Goal: Check status: Check status

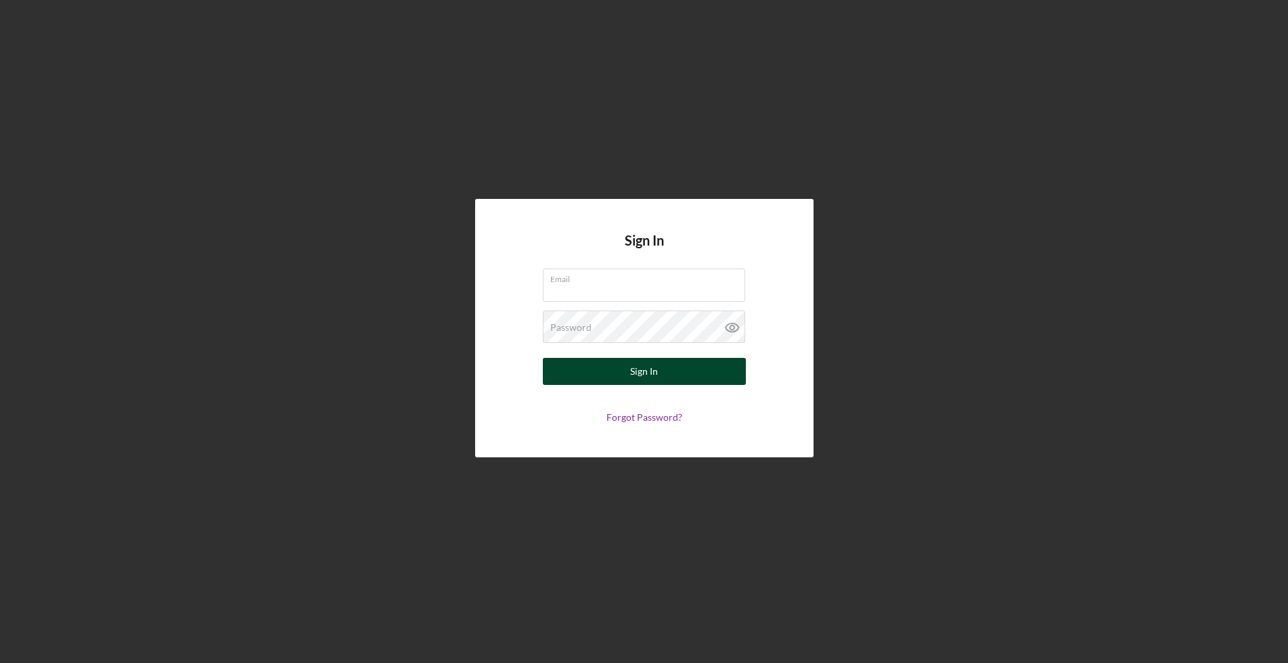
type input "[EMAIL_ADDRESS][DOMAIN_NAME]"
click at [621, 366] on button "Sign In" at bounding box center [644, 371] width 203 height 27
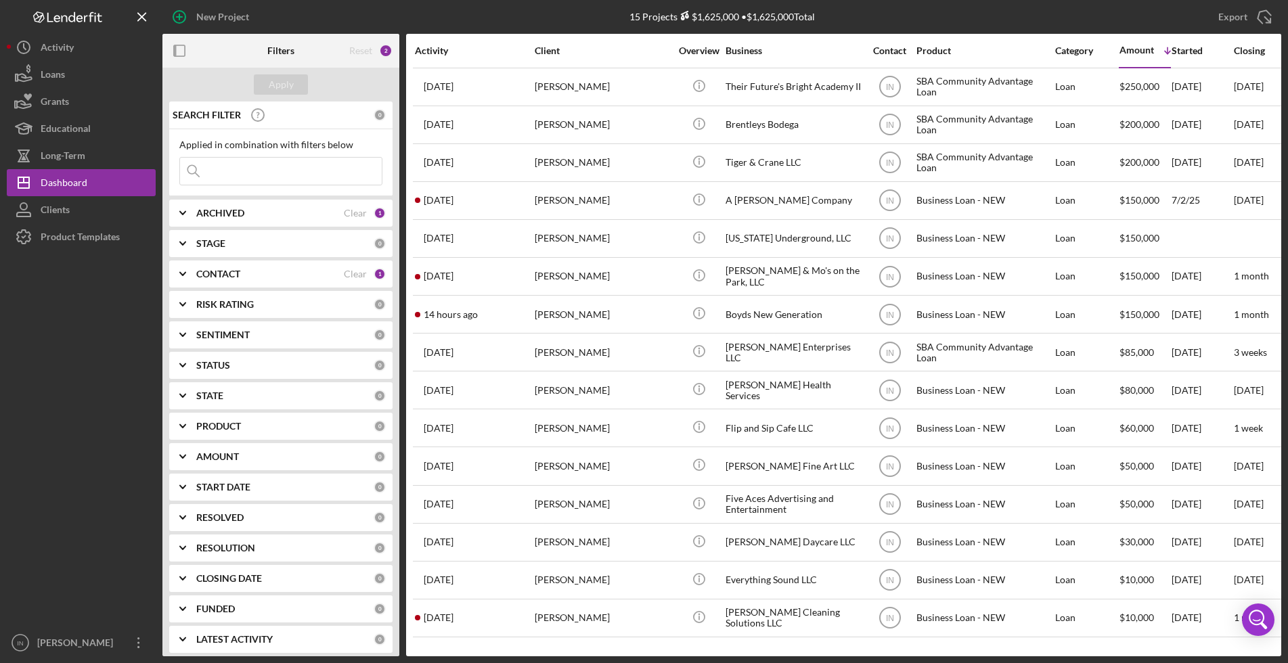
scroll to position [1, 0]
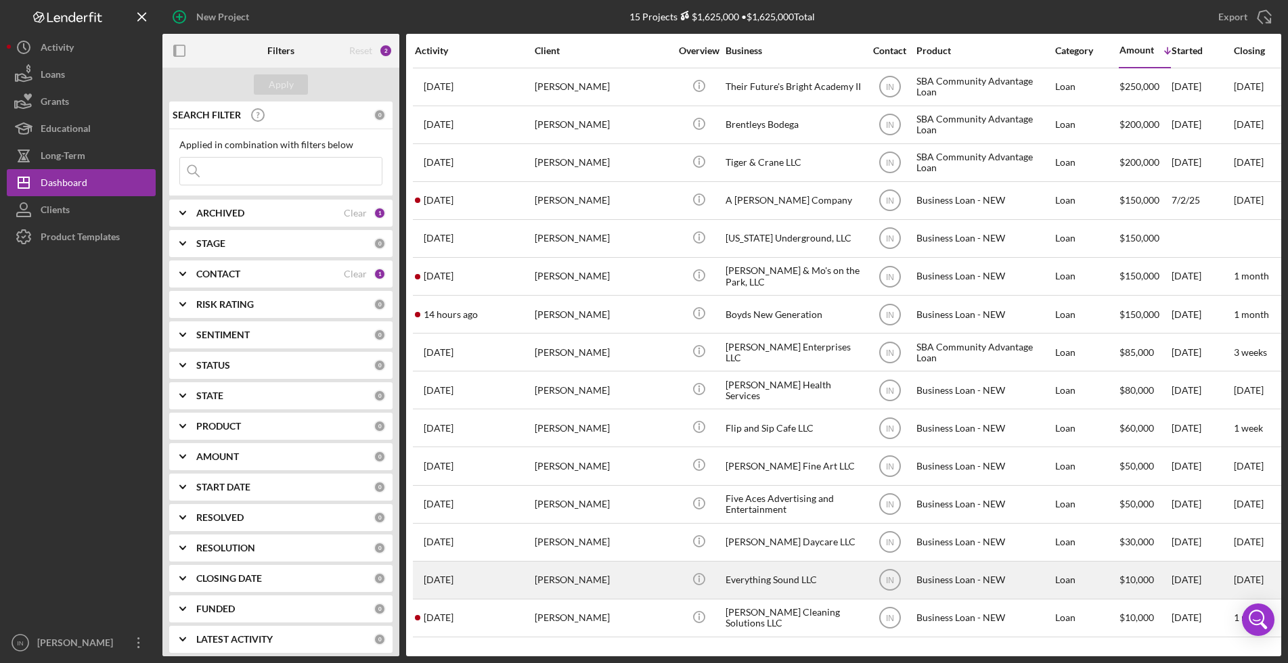
click at [589, 579] on div "[PERSON_NAME]" at bounding box center [602, 580] width 135 height 36
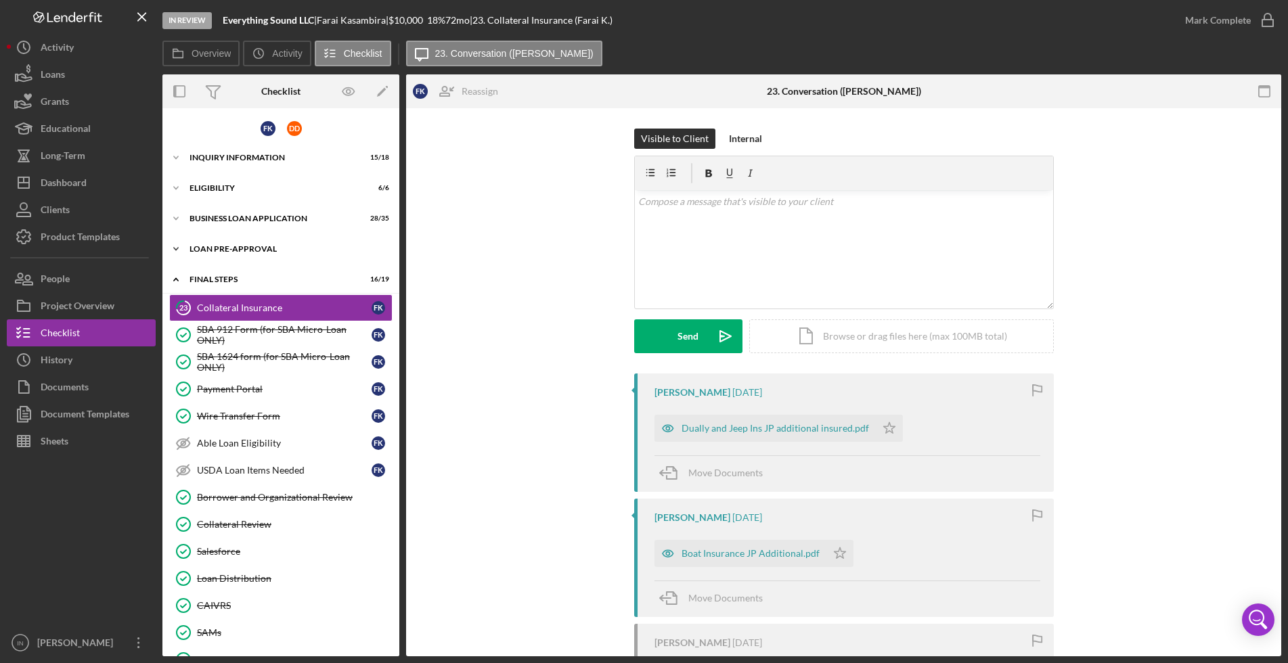
click at [224, 245] on div "LOAN PRE-APPROVAL" at bounding box center [286, 249] width 193 height 8
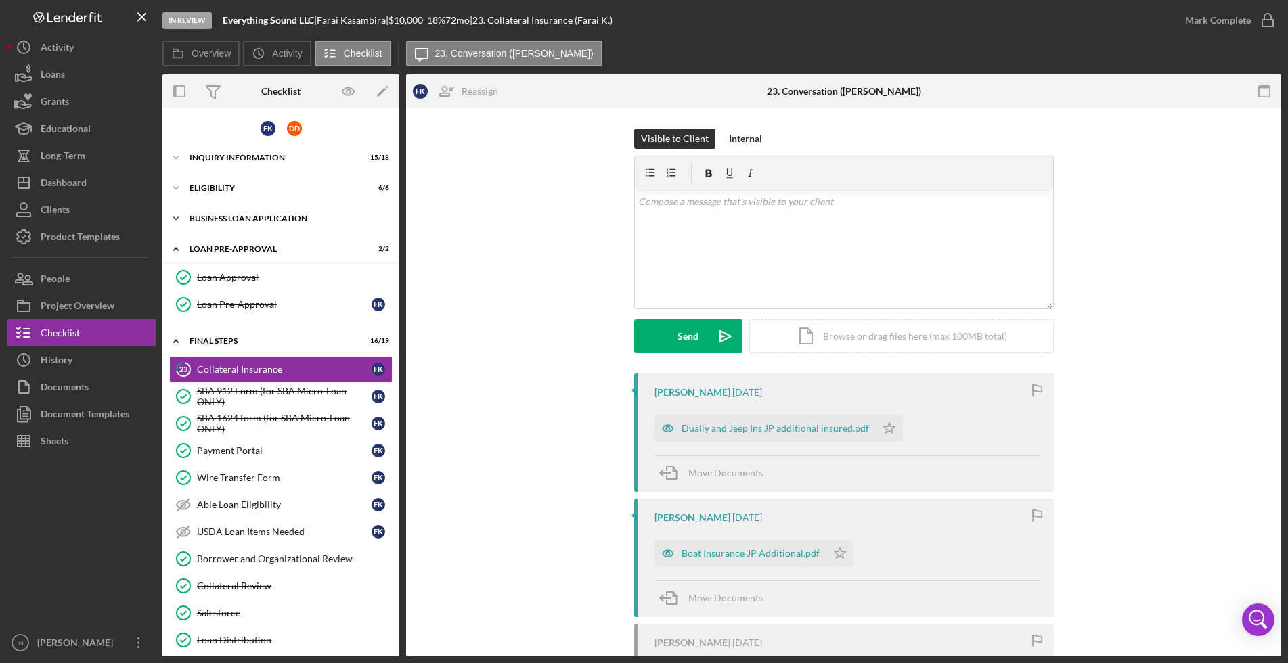
click at [259, 221] on div "BUSINESS LOAN APPLICATION" at bounding box center [286, 219] width 193 height 8
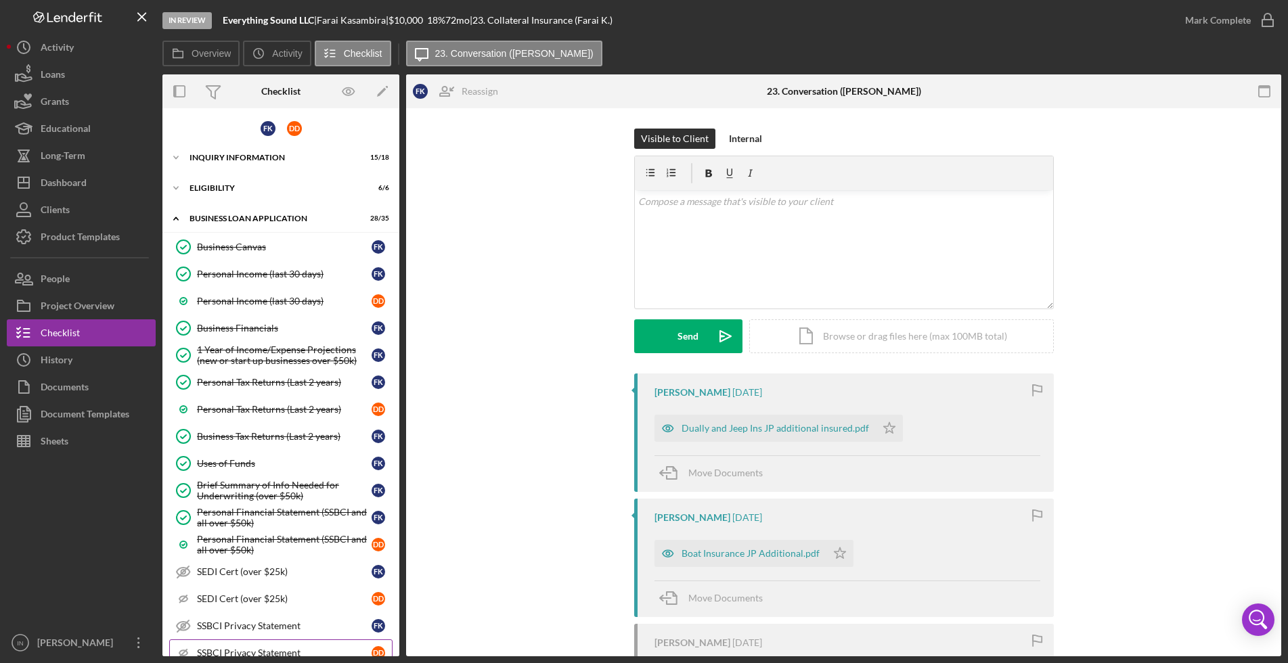
scroll to position [338, 0]
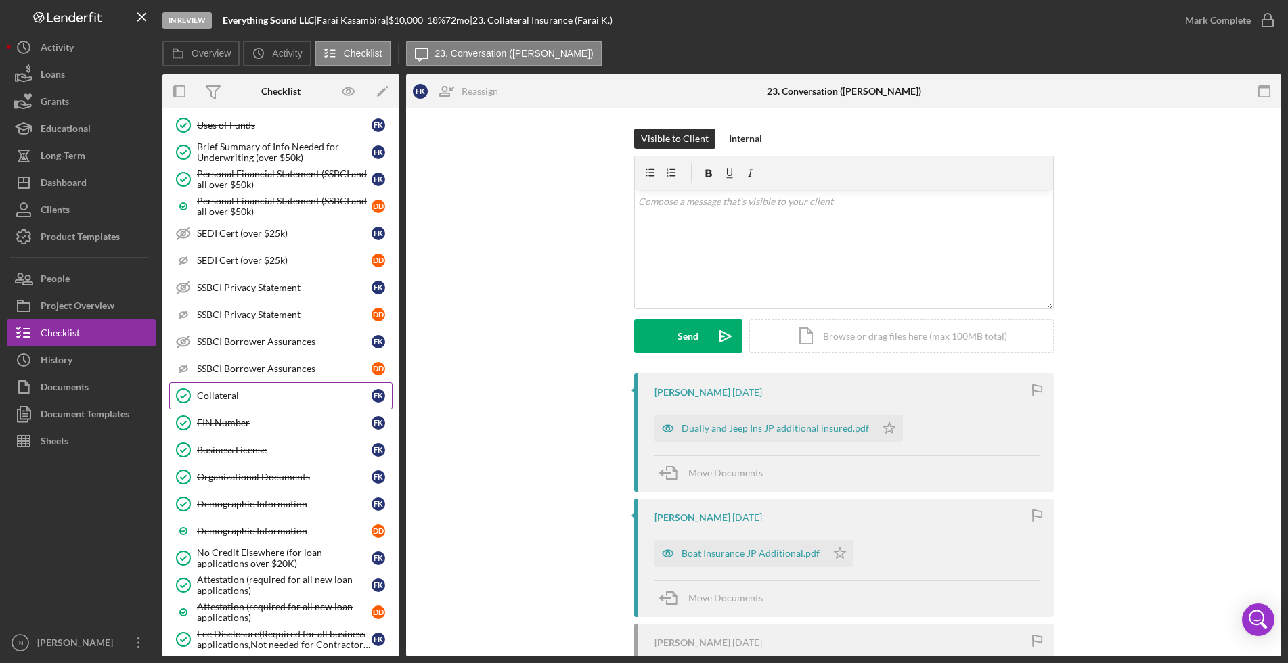
click at [254, 401] on link "Collateral Collateral F K" at bounding box center [280, 395] width 223 height 27
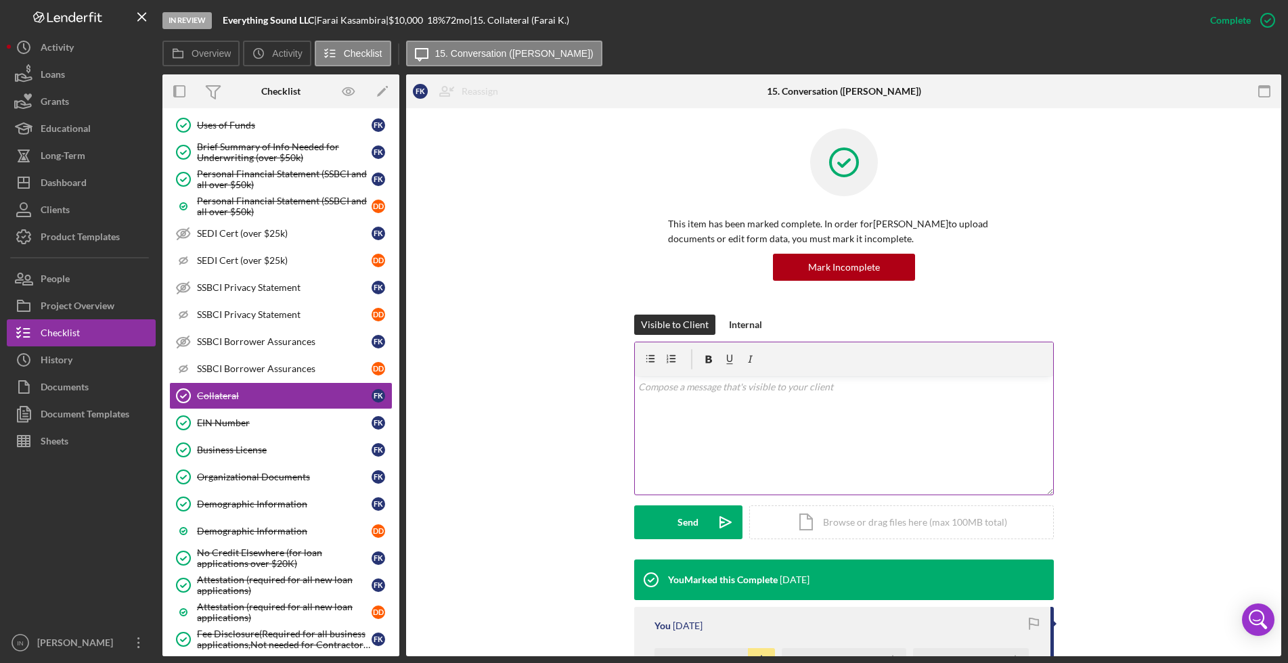
scroll to position [254, 0]
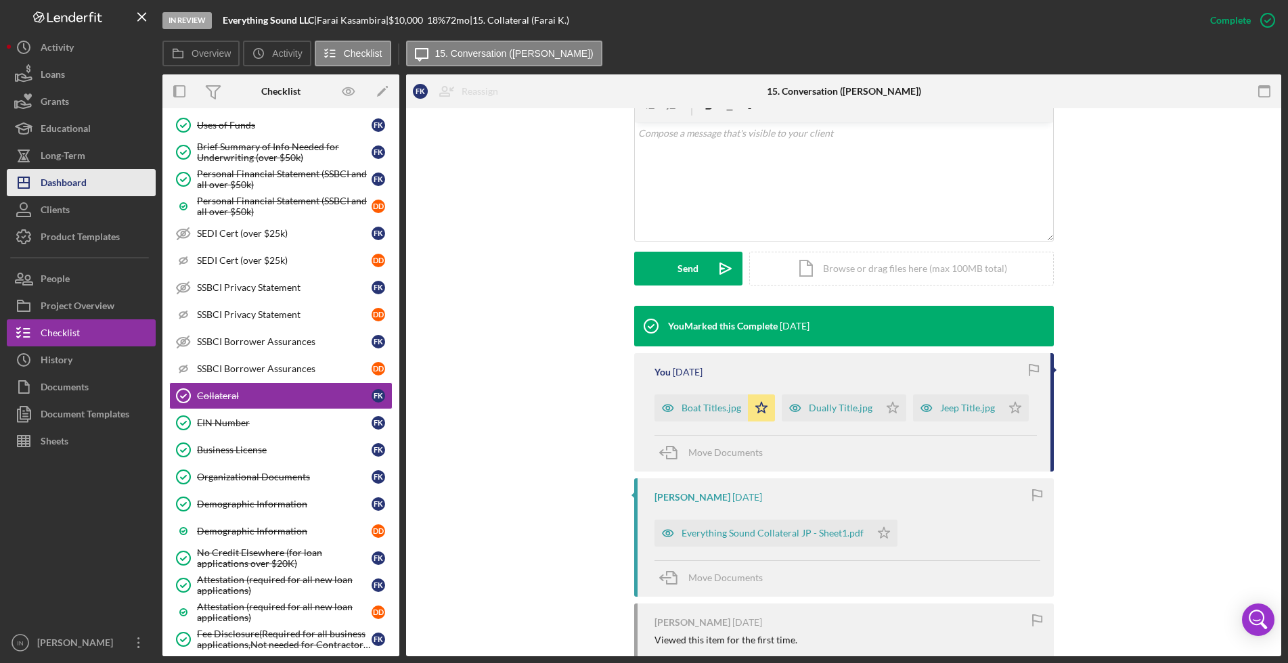
click at [85, 177] on div "Dashboard" at bounding box center [64, 184] width 46 height 30
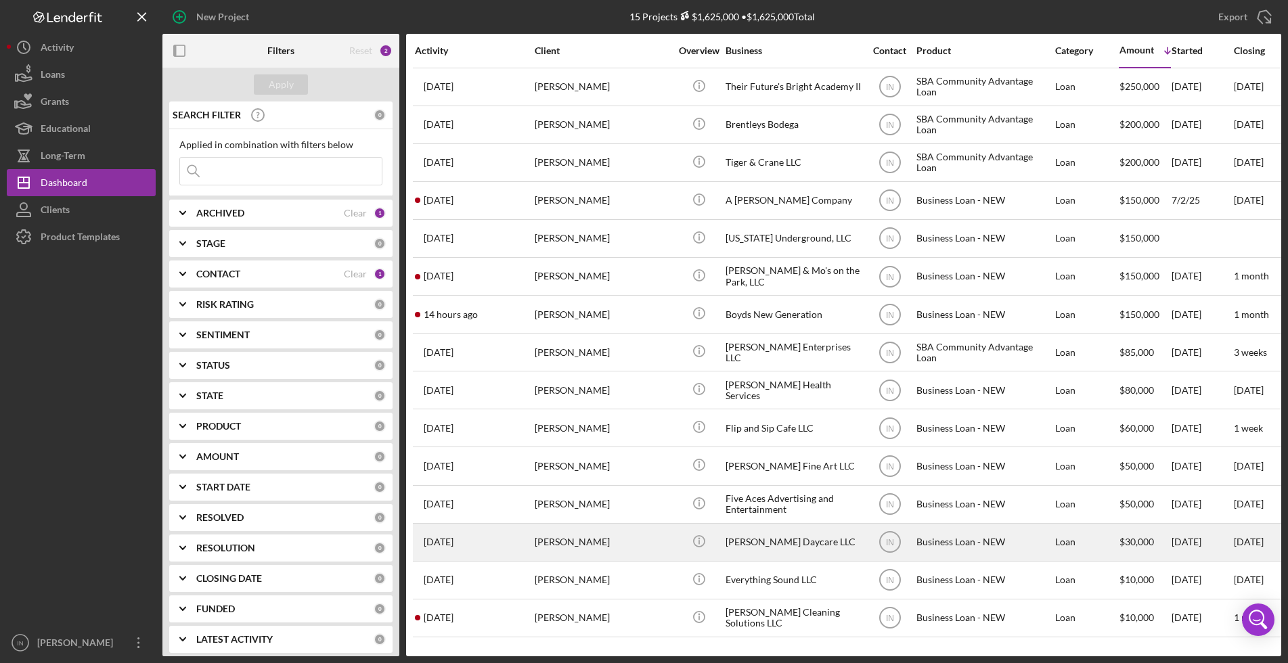
click at [604, 533] on div "[PERSON_NAME]" at bounding box center [602, 543] width 135 height 36
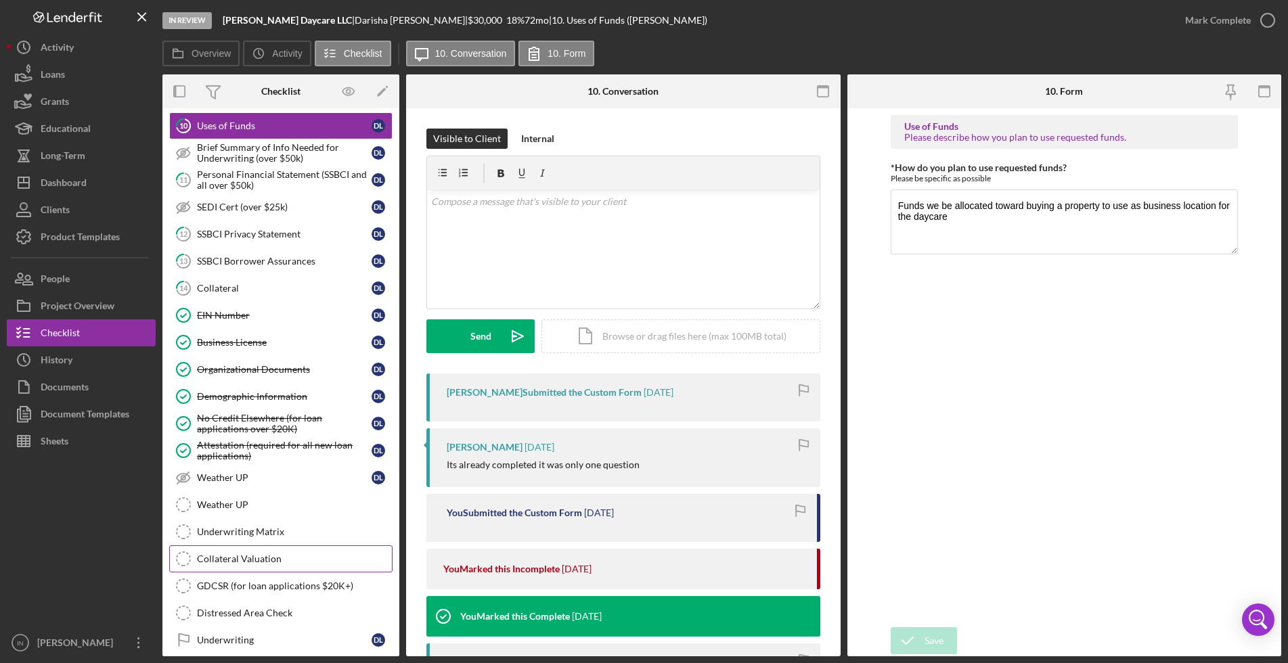
scroll to position [356, 0]
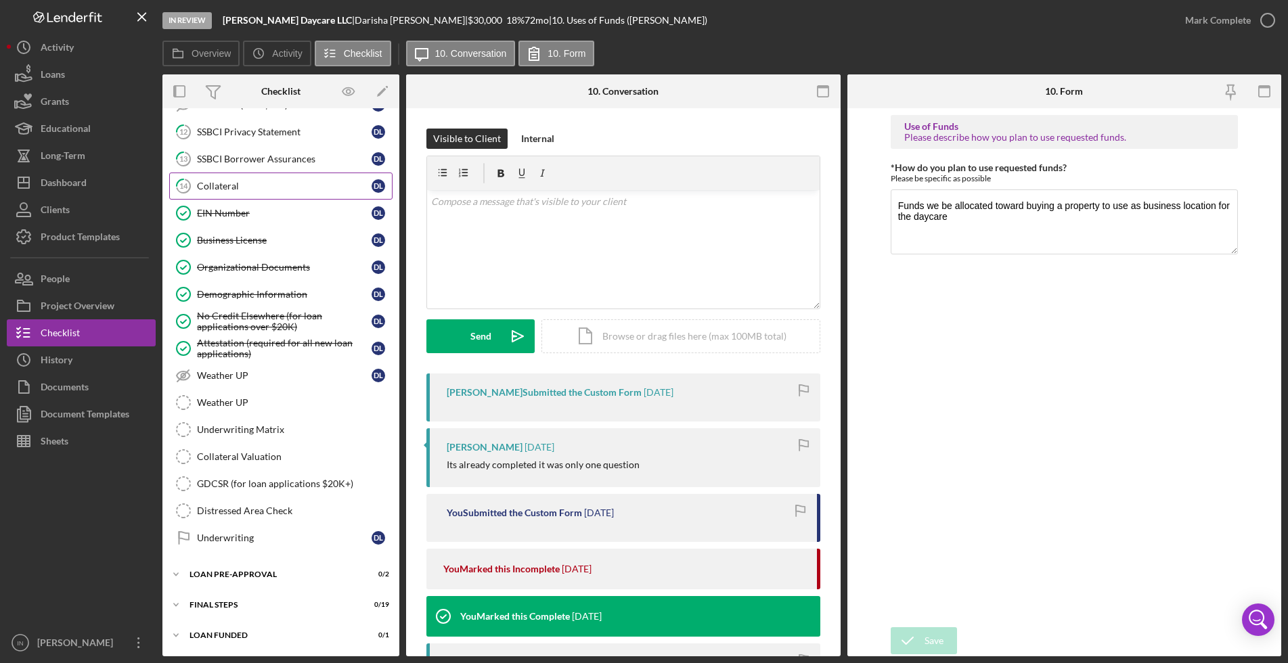
click at [248, 186] on div "Collateral" at bounding box center [284, 186] width 175 height 11
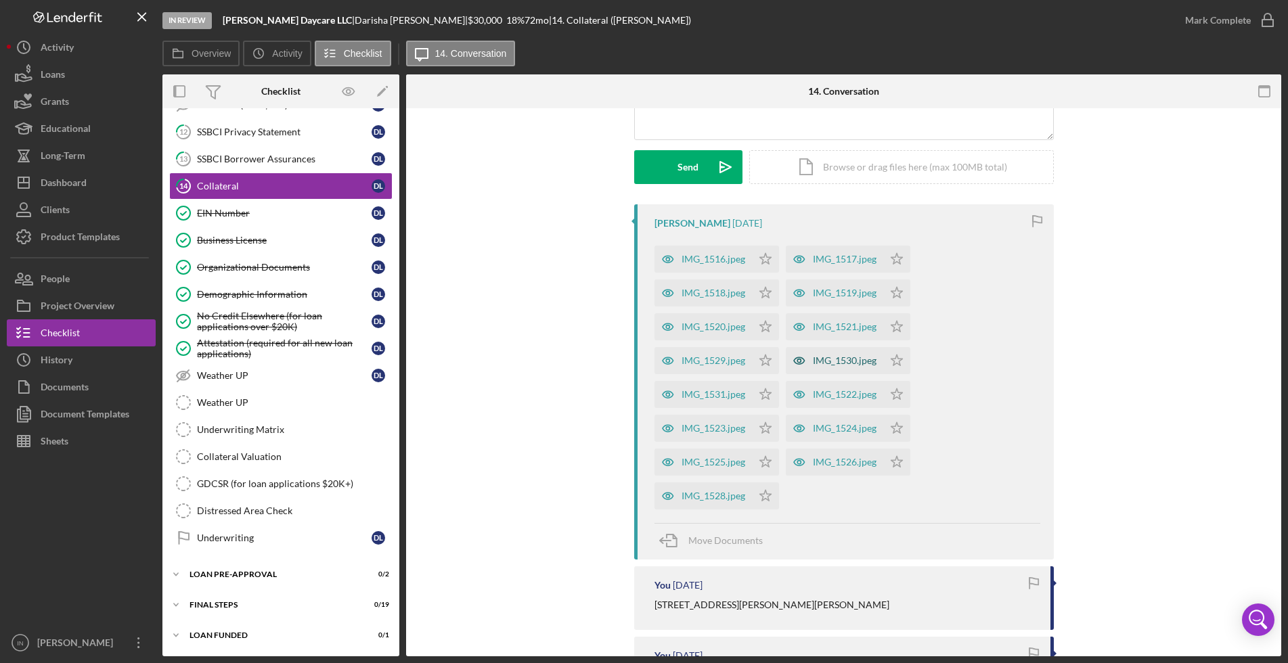
scroll to position [254, 0]
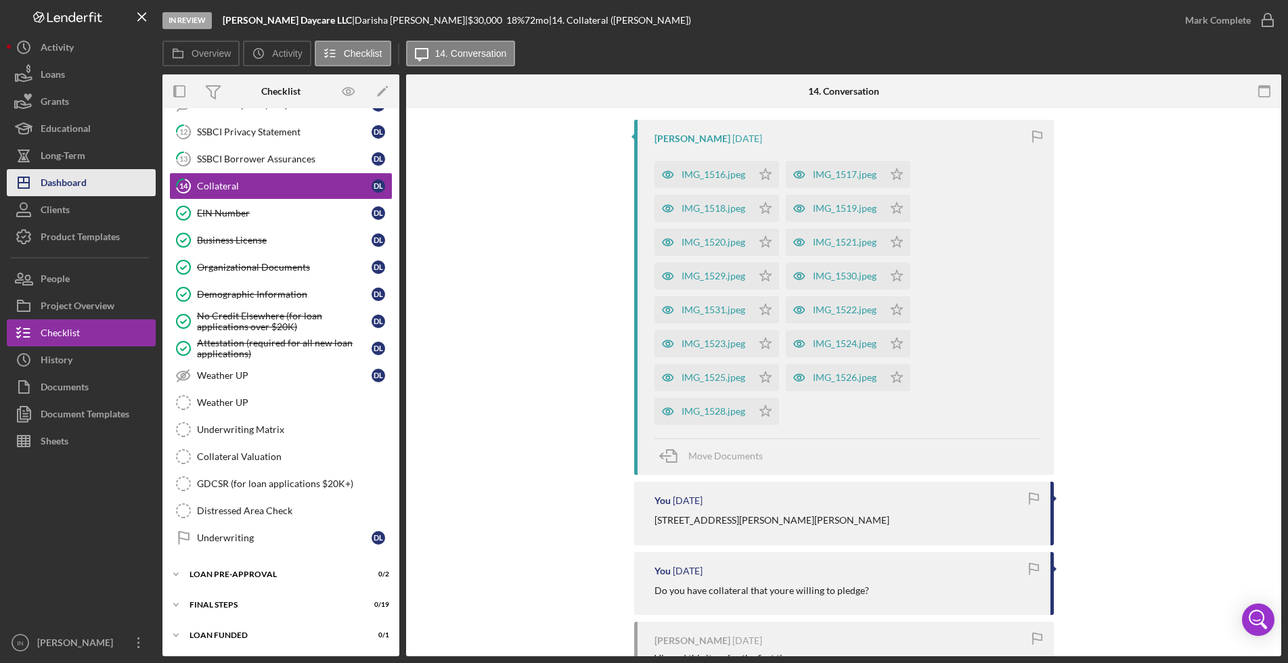
click at [79, 183] on div "Dashboard" at bounding box center [64, 184] width 46 height 30
